Goal: Check status: Check status

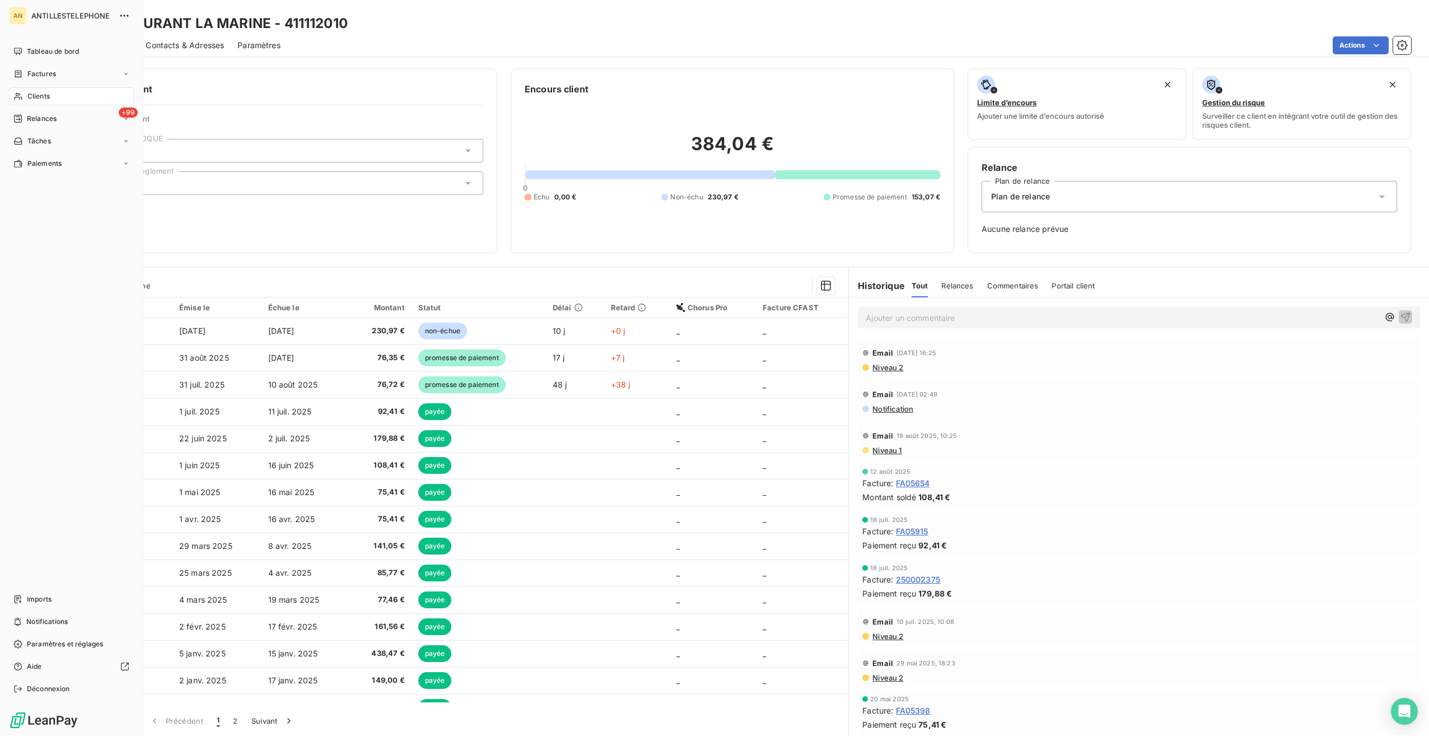
click at [28, 93] on span "Clients" at bounding box center [38, 96] width 22 height 10
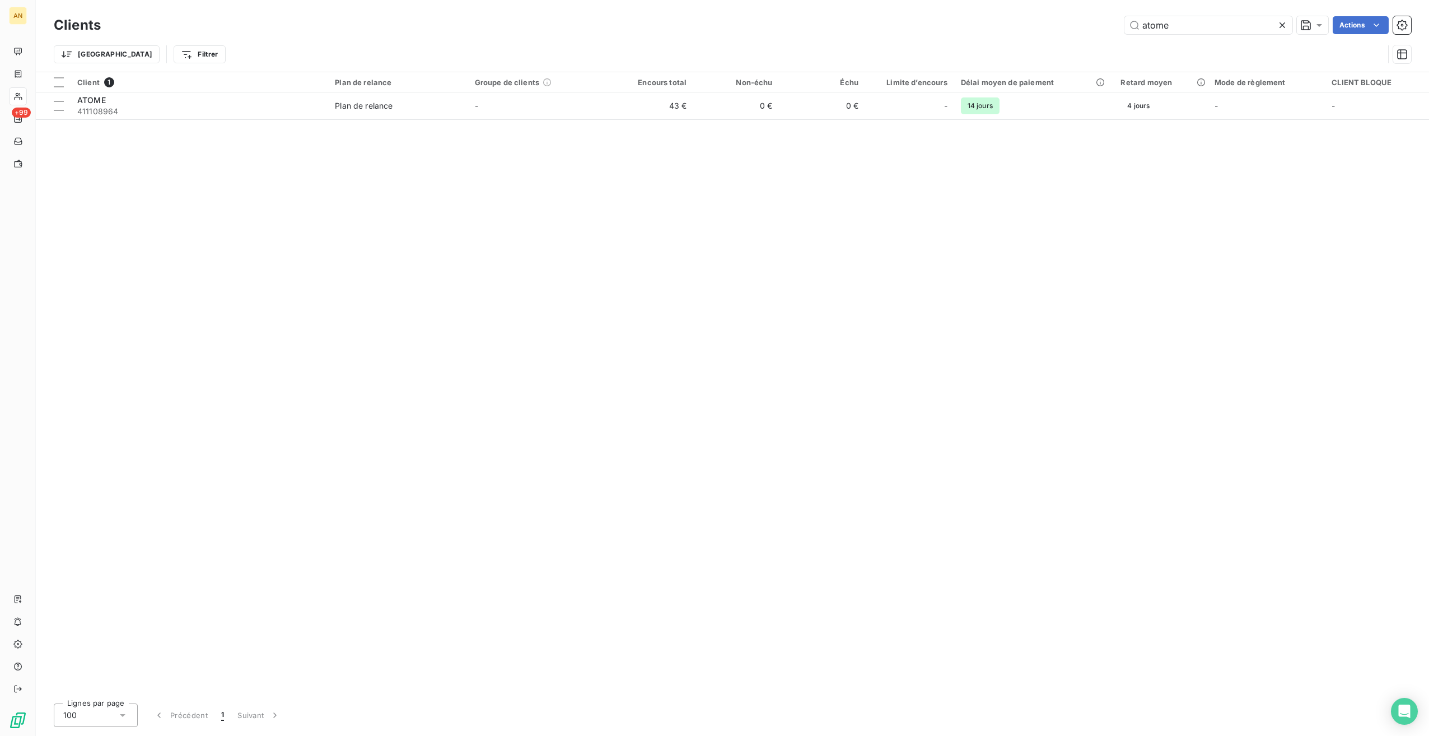
drag, startPoint x: 1122, startPoint y: 28, endPoint x: 1028, endPoint y: 29, distance: 93.5
click at [1032, 29] on div "atome Actions" at bounding box center [762, 25] width 1297 height 18
type input "109473"
click at [779, 113] on td "0 €" at bounding box center [736, 105] width 86 height 27
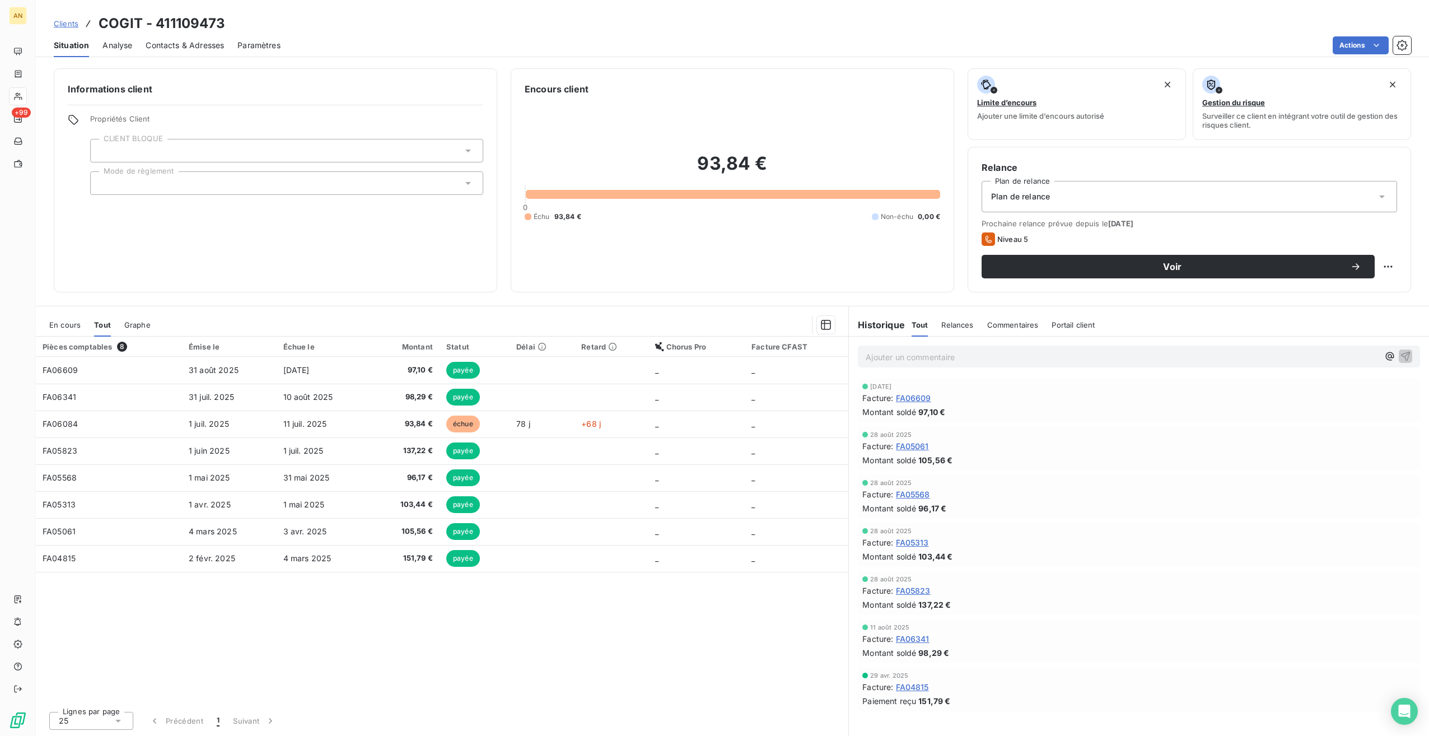
click at [91, 430] on td "FA06084" at bounding box center [109, 423] width 146 height 27
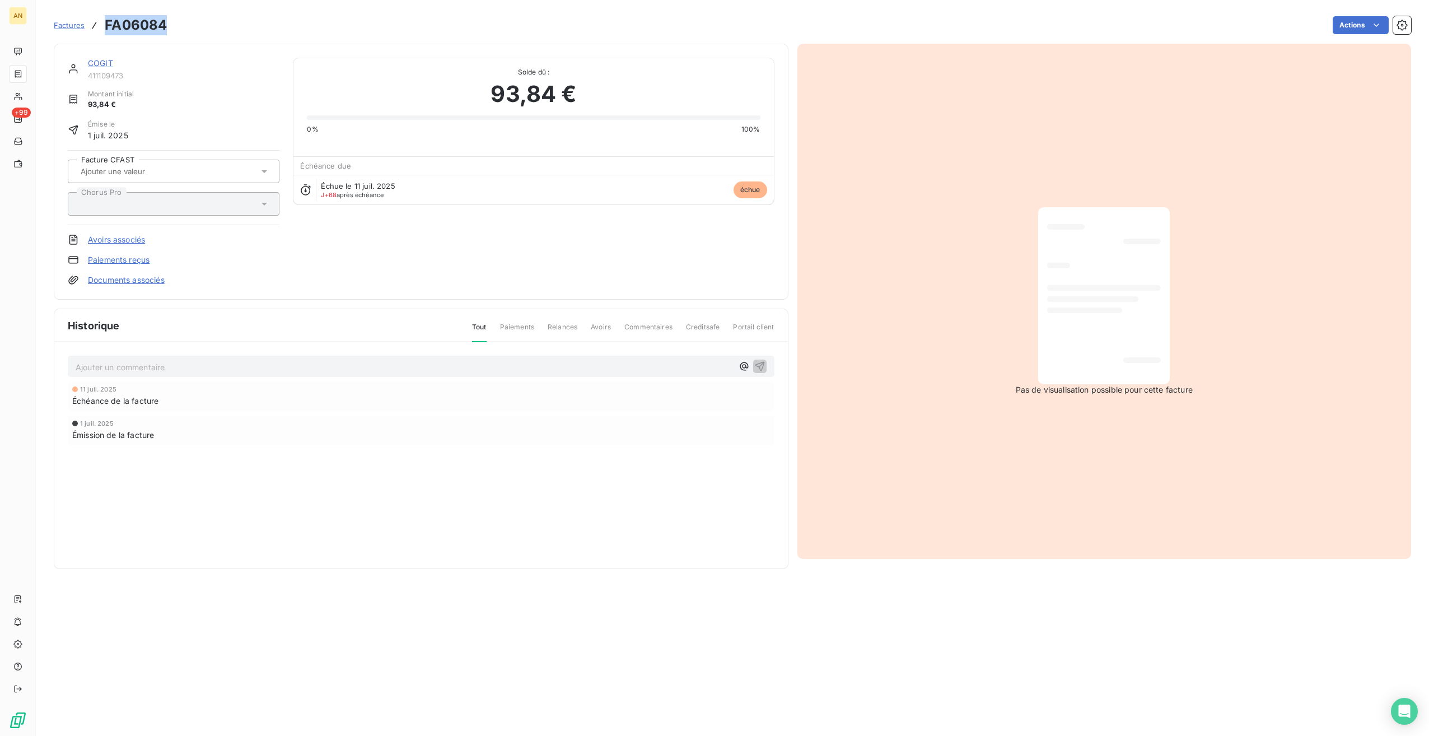
drag, startPoint x: 104, startPoint y: 22, endPoint x: 171, endPoint y: 25, distance: 67.2
click at [171, 25] on div "Factures FA06084 Actions" at bounding box center [732, 25] width 1357 height 24
copy h3 "FA06084"
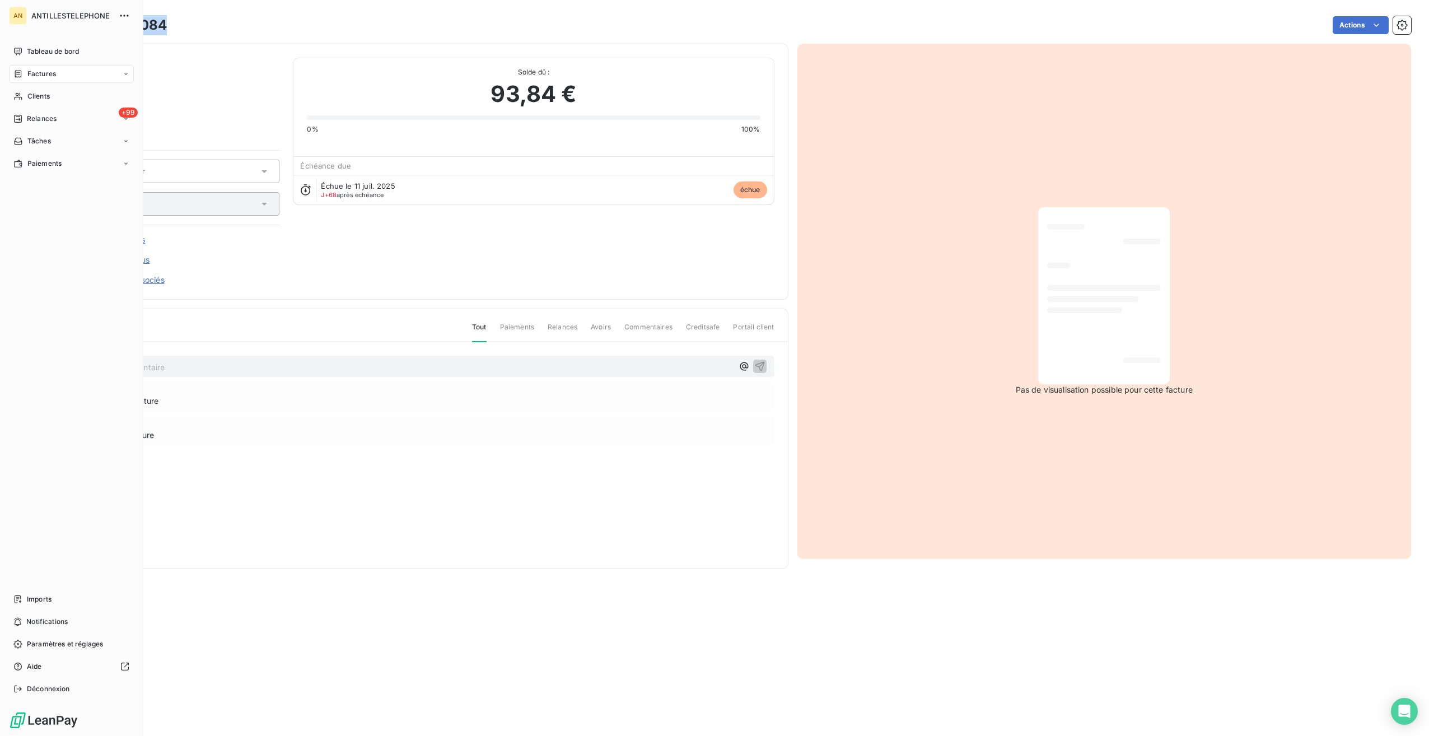
click at [32, 101] on span "Clients" at bounding box center [38, 96] width 22 height 10
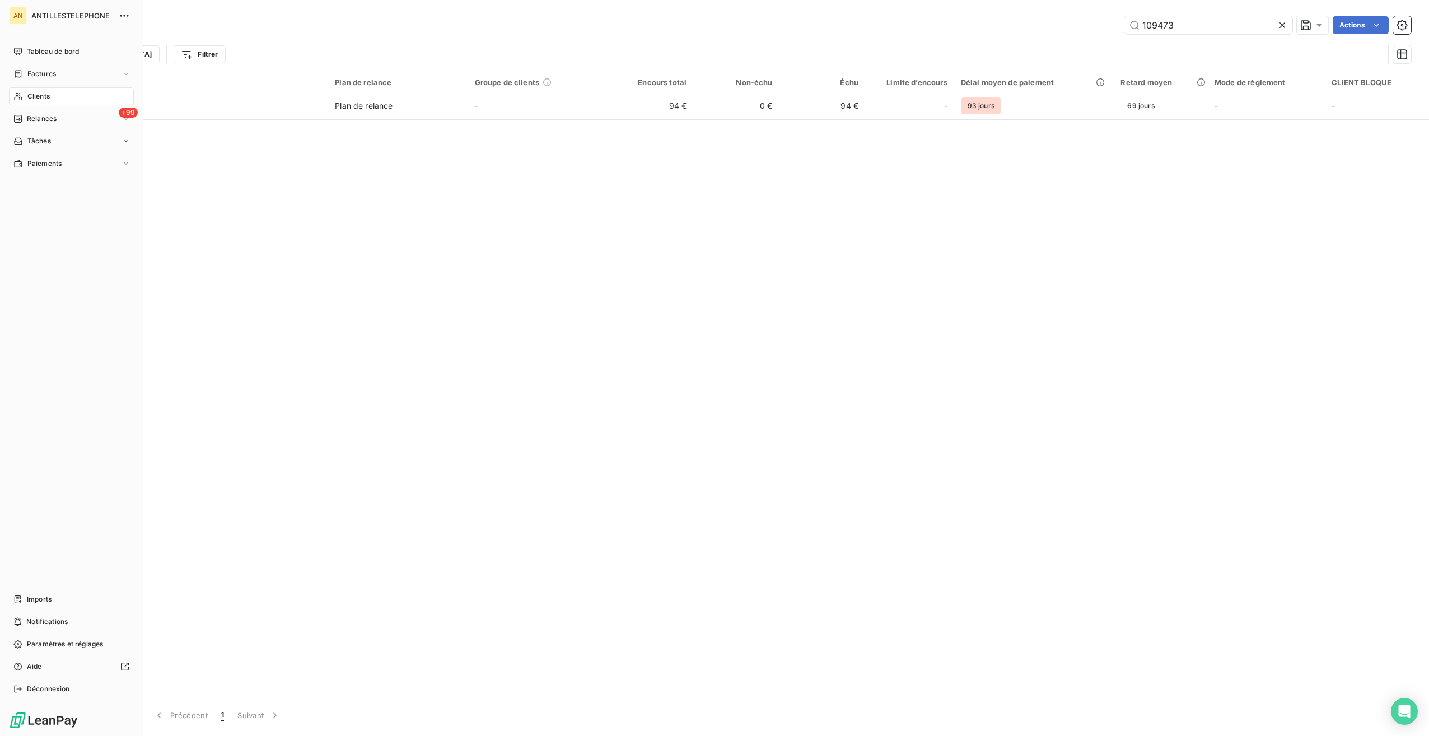
click at [31, 116] on span "Relances" at bounding box center [42, 119] width 30 height 10
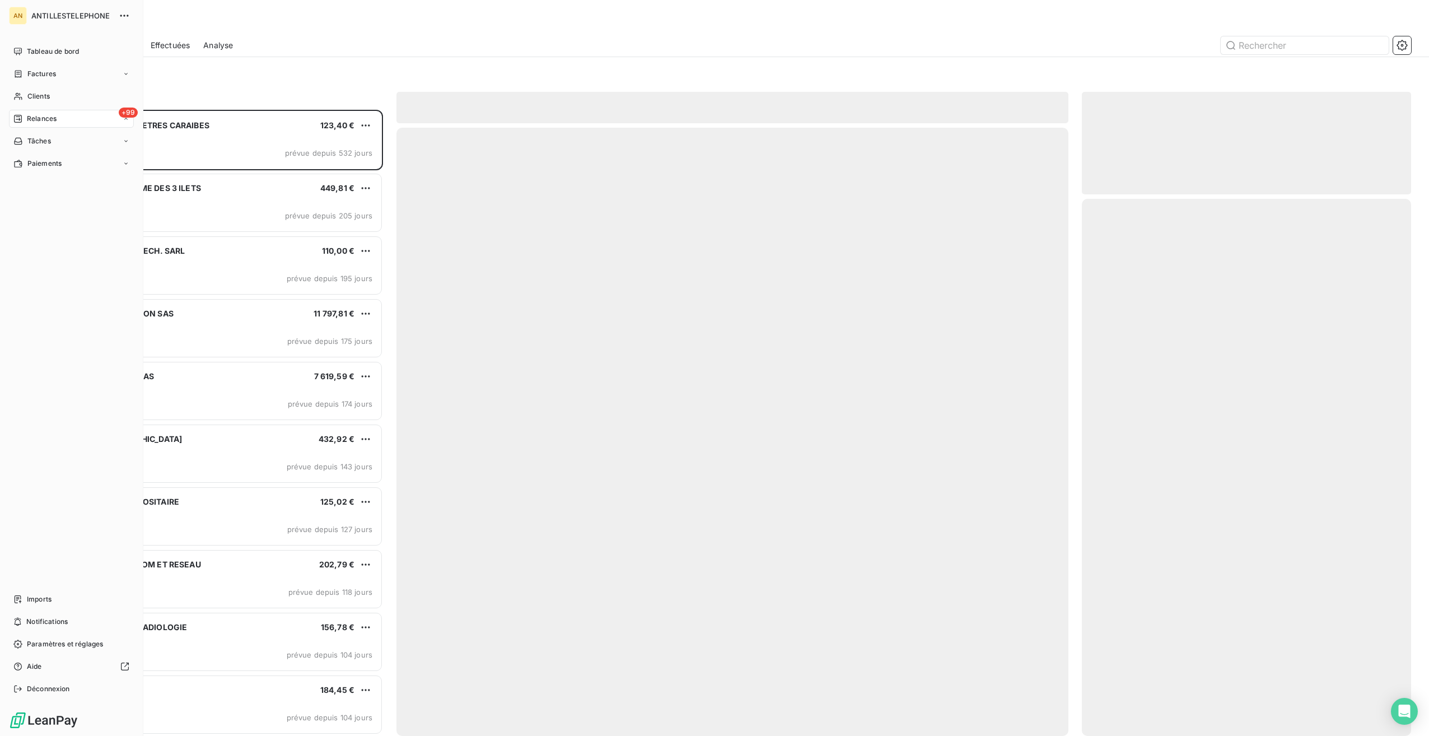
scroll to position [617, 320]
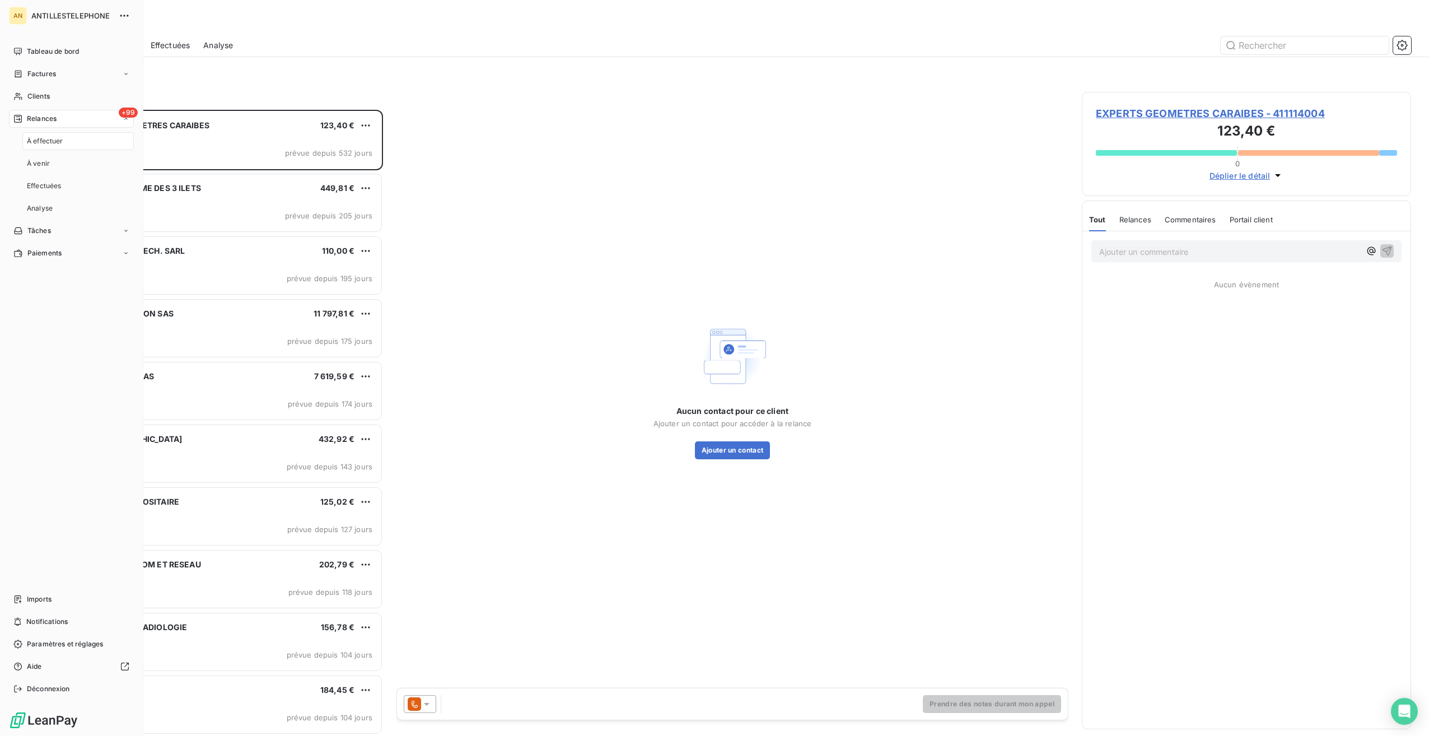
click at [49, 52] on span "Tableau de bord" at bounding box center [53, 51] width 52 height 10
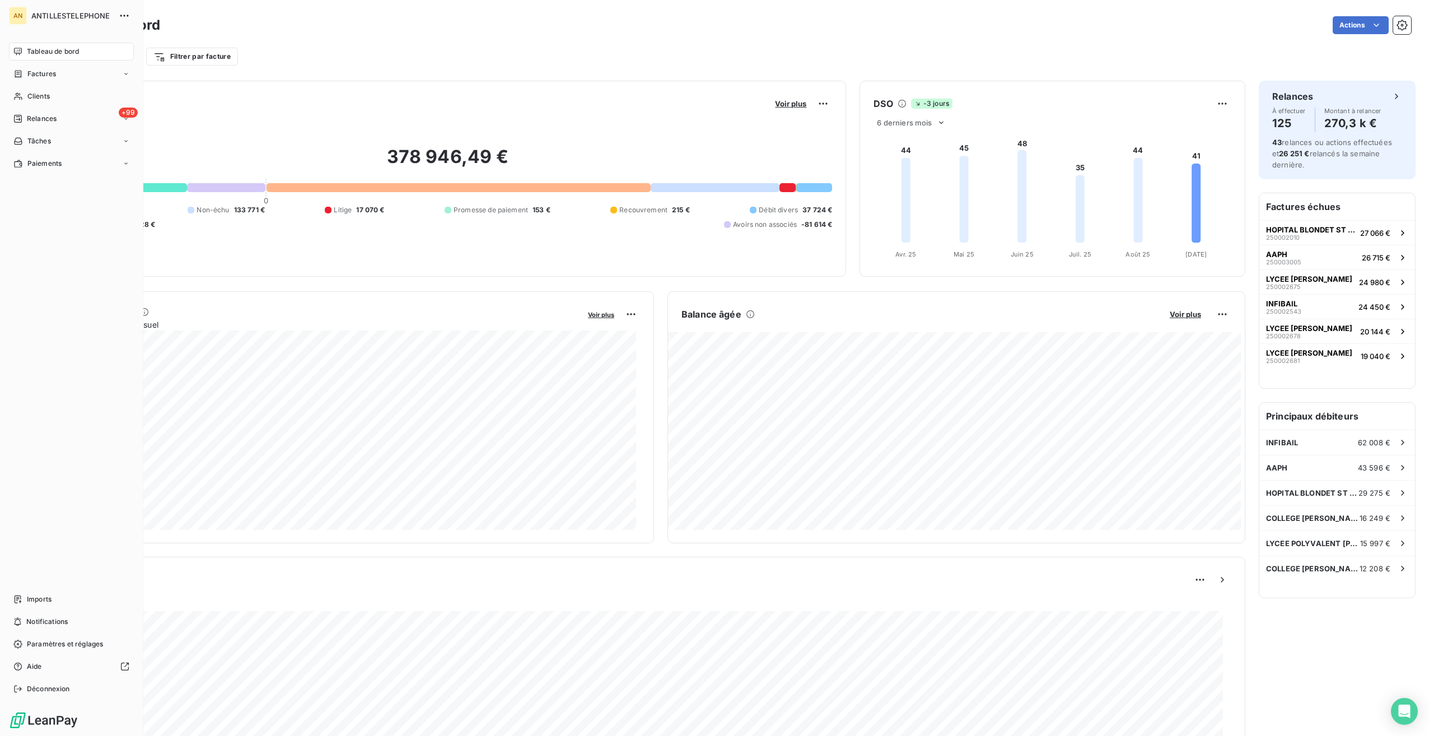
click at [31, 116] on span "Relances" at bounding box center [42, 119] width 30 height 10
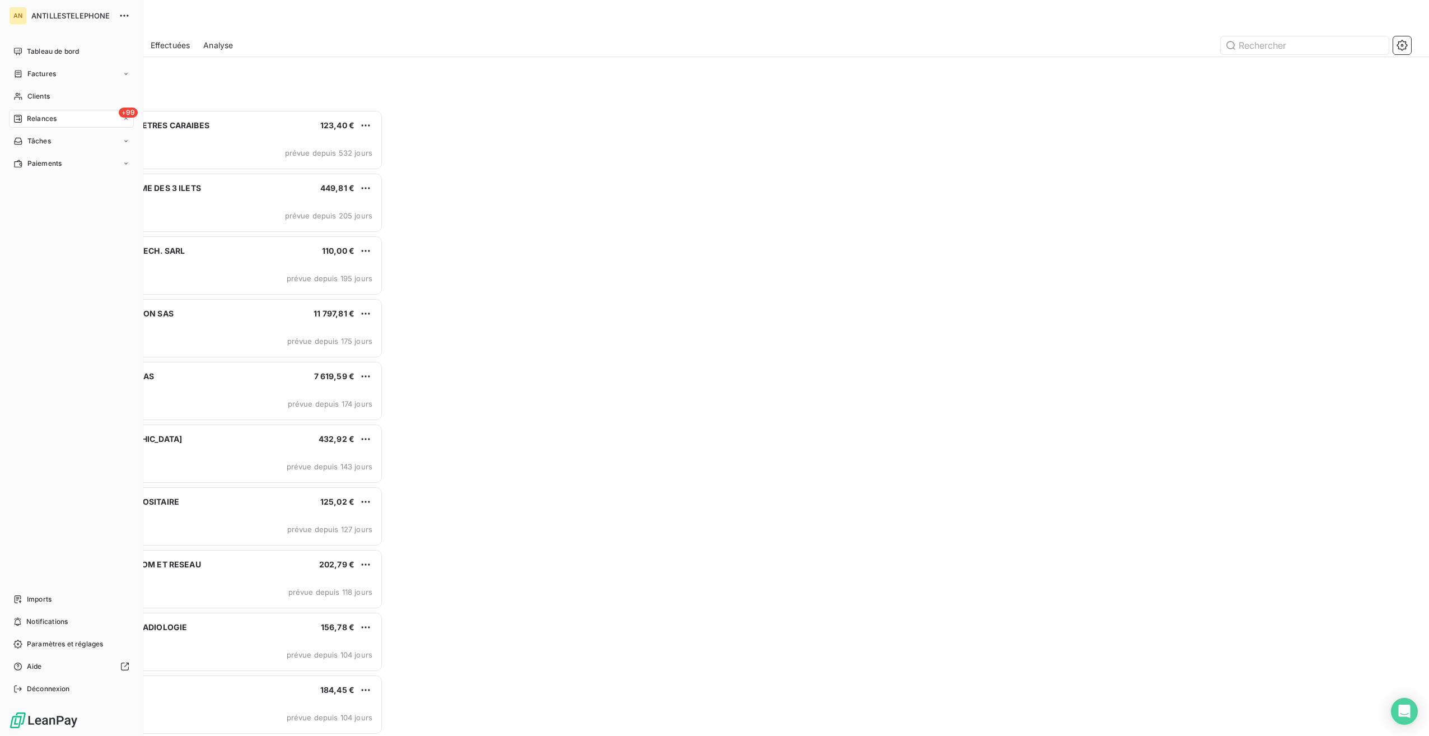
scroll to position [617, 320]
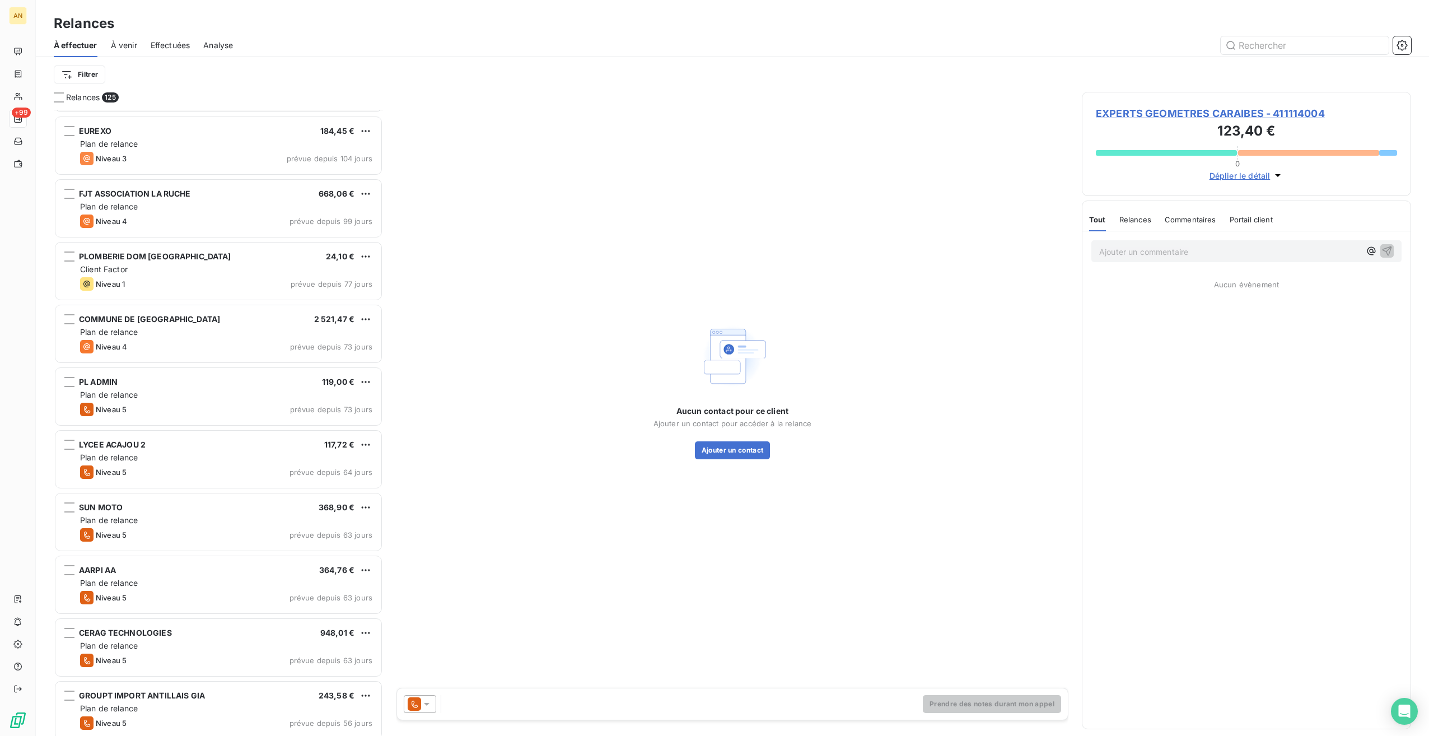
click at [133, 457] on div "CONSEIL TELECOM ET RESEAU 202,79 € Plan de relance Niveau 3 prévue depuis 118 j…" at bounding box center [218, 423] width 329 height 626
click at [167, 456] on div "Plan de relance" at bounding box center [226, 456] width 292 height 11
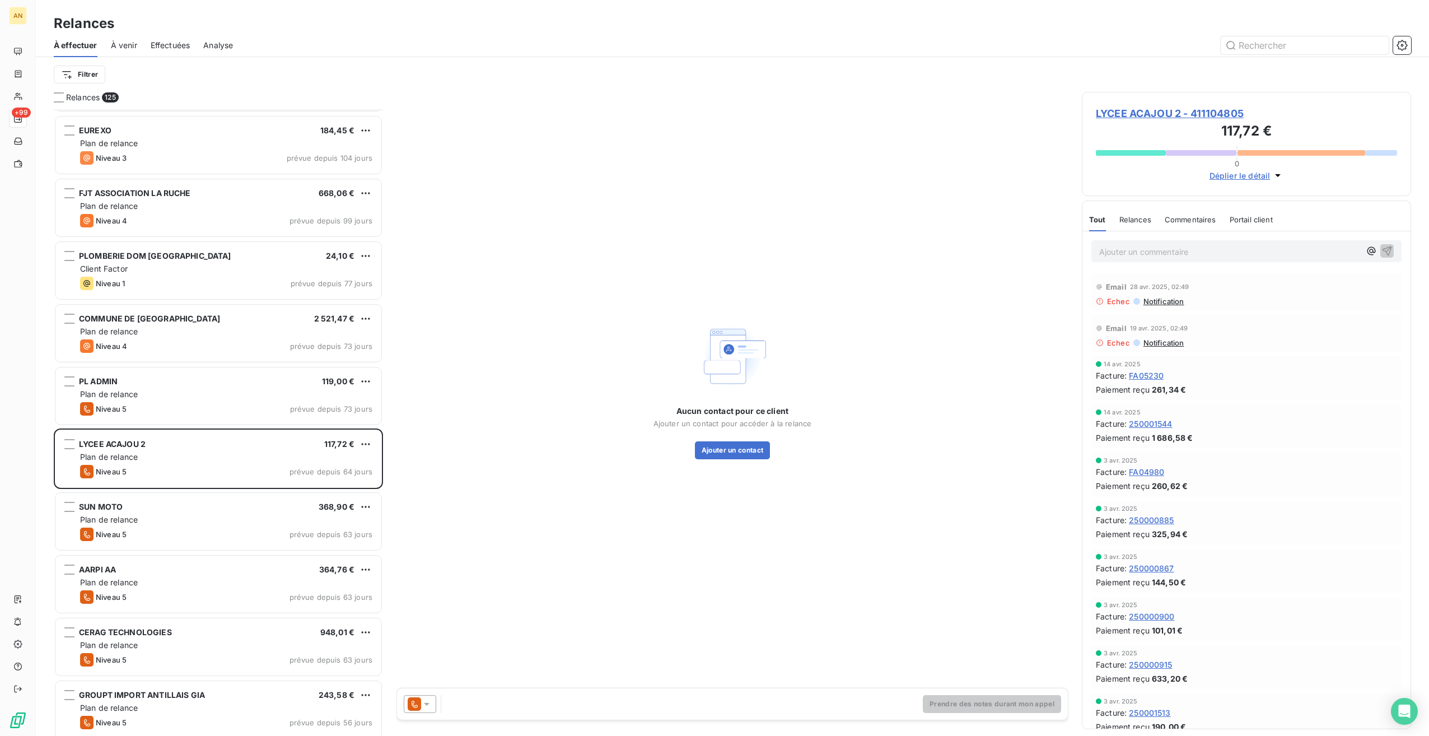
click at [1154, 111] on span "LYCEE ACAJOU 2 - 411104805" at bounding box center [1246, 113] width 301 height 15
